Goal: Find specific page/section: Find specific page/section

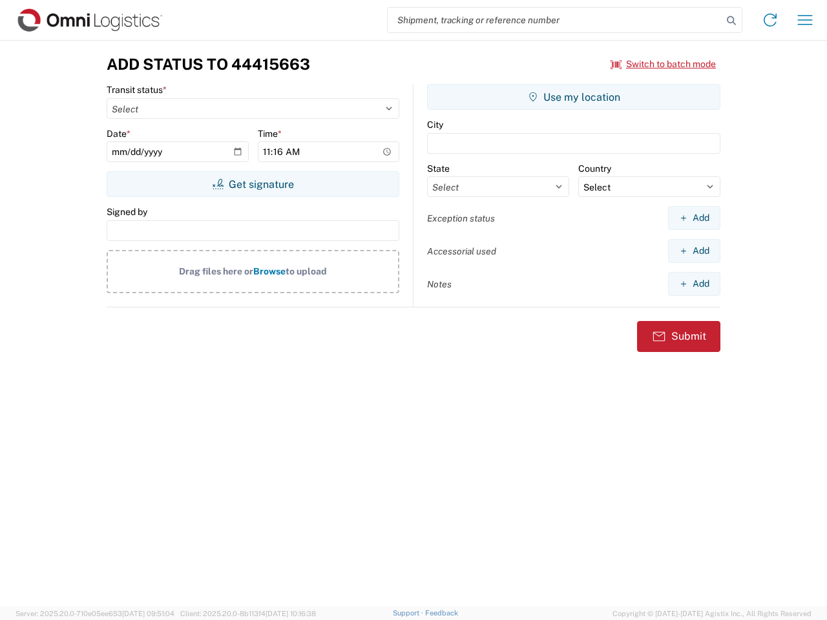
click at [555, 20] on input "search" at bounding box center [554, 20] width 334 height 25
click at [731, 21] on icon at bounding box center [731, 21] width 18 height 18
click at [770, 20] on icon at bounding box center [769, 20] width 21 height 21
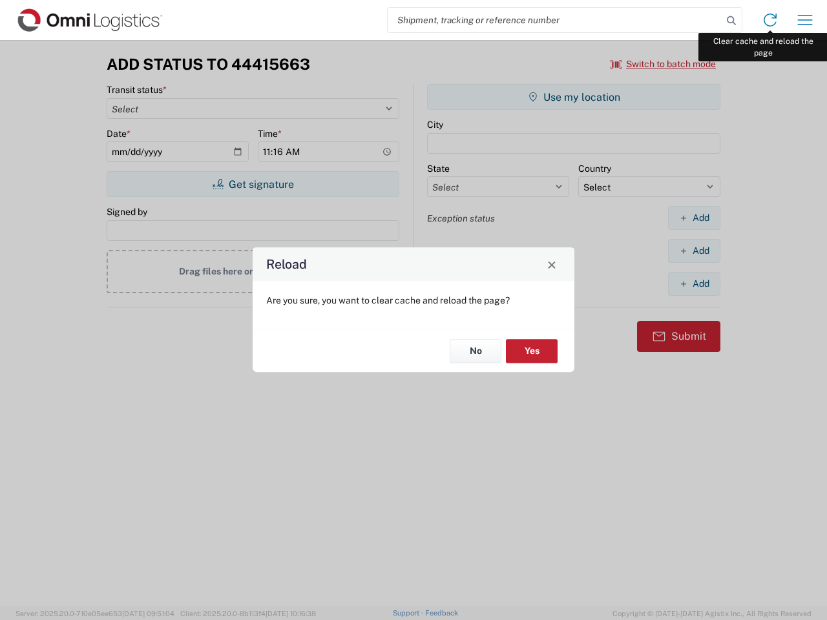
click at [805, 20] on div "Reload Are you sure, you want to clear cache and reload the page? No Yes" at bounding box center [413, 310] width 827 height 620
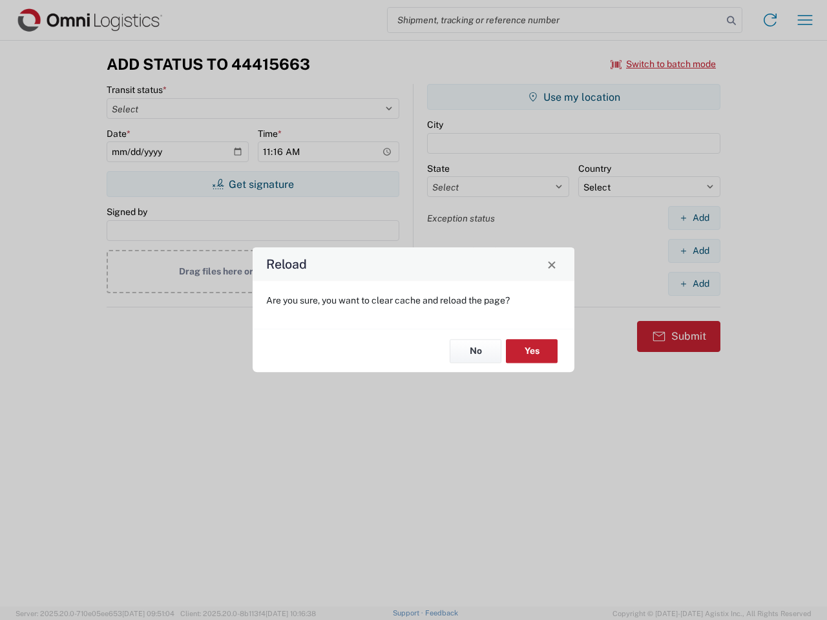
click at [663, 64] on div "Reload Are you sure, you want to clear cache and reload the page? No Yes" at bounding box center [413, 310] width 827 height 620
click at [252, 184] on div "Reload Are you sure, you want to clear cache and reload the page? No Yes" at bounding box center [413, 310] width 827 height 620
click at [573, 97] on div "Reload Are you sure, you want to clear cache and reload the page? No Yes" at bounding box center [413, 310] width 827 height 620
click at [694, 218] on div "Reload Are you sure, you want to clear cache and reload the page? No Yes" at bounding box center [413, 310] width 827 height 620
click at [694, 251] on div "Reload Are you sure, you want to clear cache and reload the page? No Yes" at bounding box center [413, 310] width 827 height 620
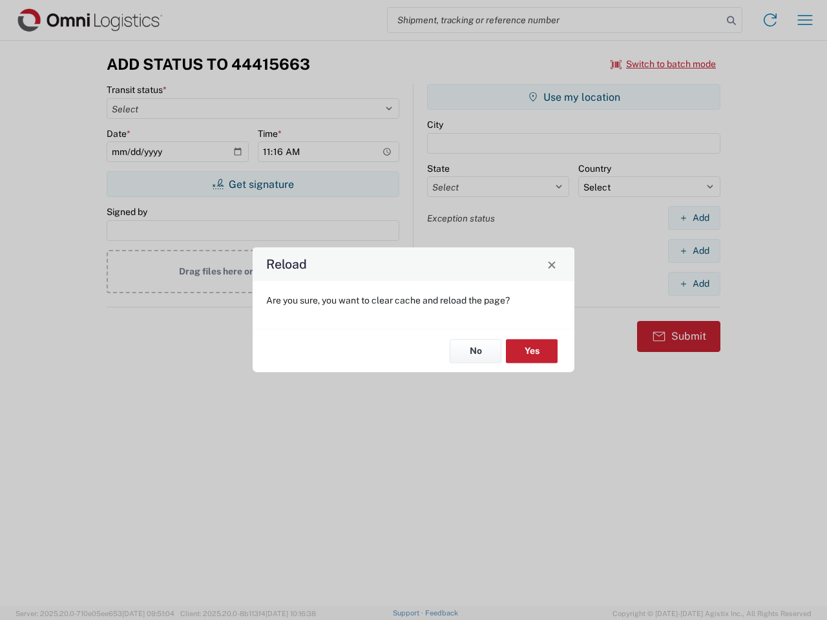
click at [694, 283] on div "Reload Are you sure, you want to clear cache and reload the page? No Yes" at bounding box center [413, 310] width 827 height 620
